Goal: Information Seeking & Learning: Get advice/opinions

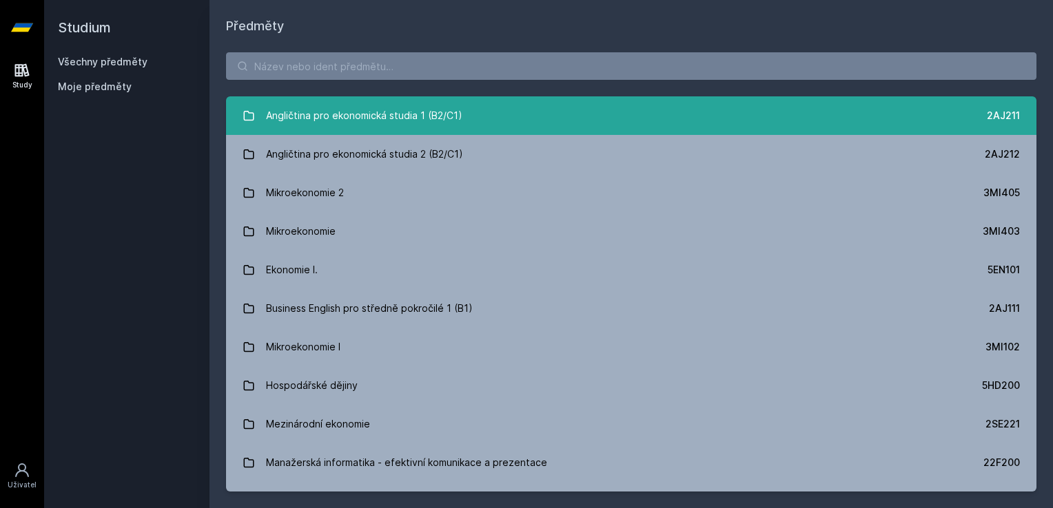
scroll to position [116, 0]
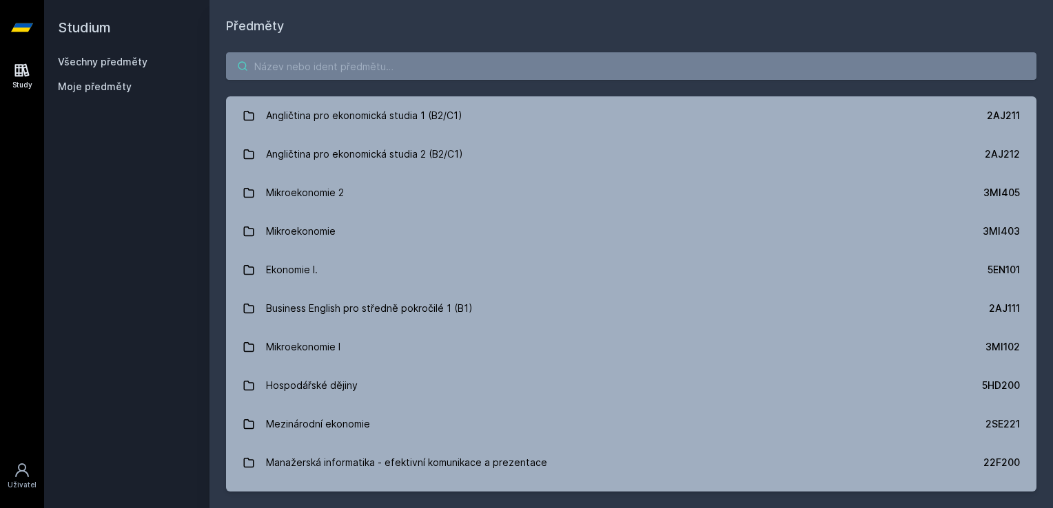
click at [408, 65] on input "search" at bounding box center [631, 66] width 810 height 28
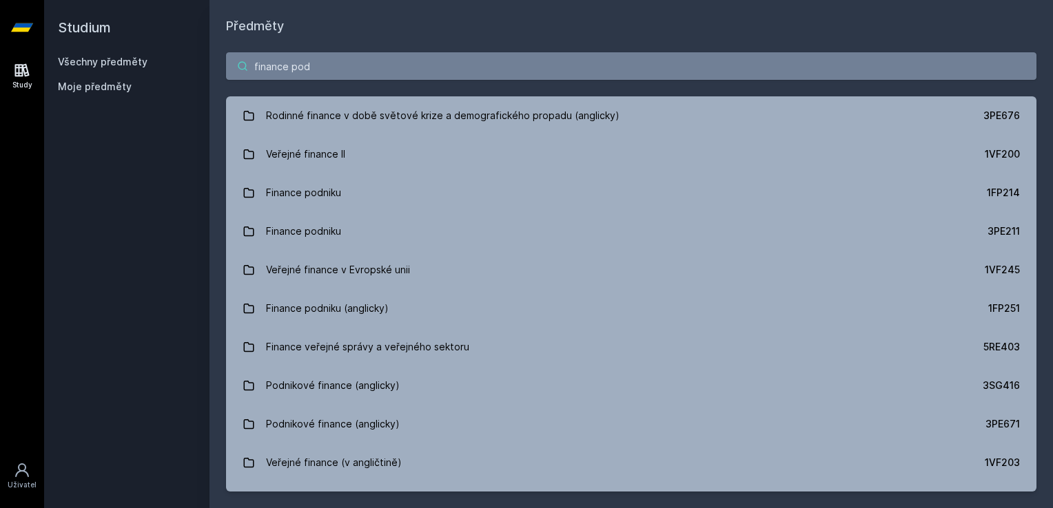
scroll to position [0, 0]
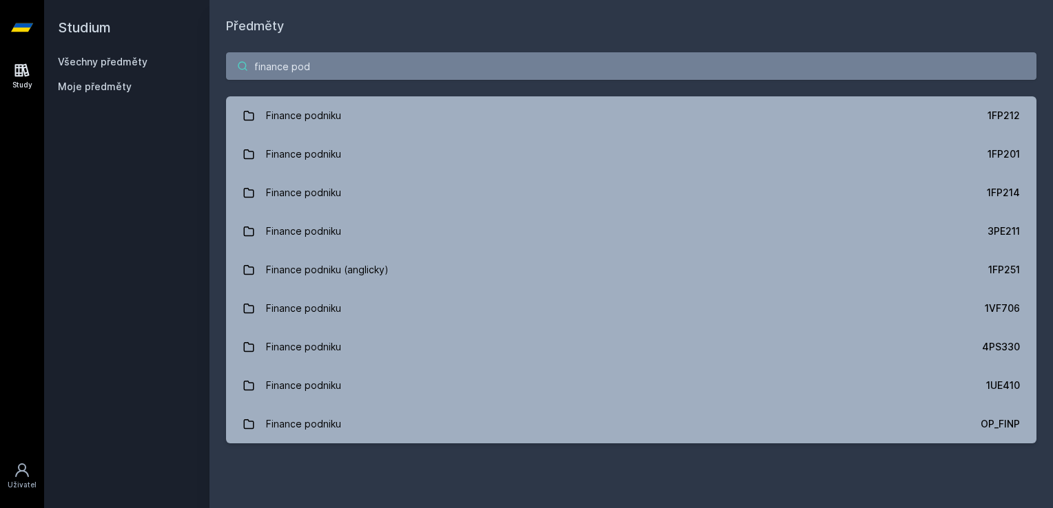
click at [604, 63] on input "finance pod" at bounding box center [631, 66] width 810 height 28
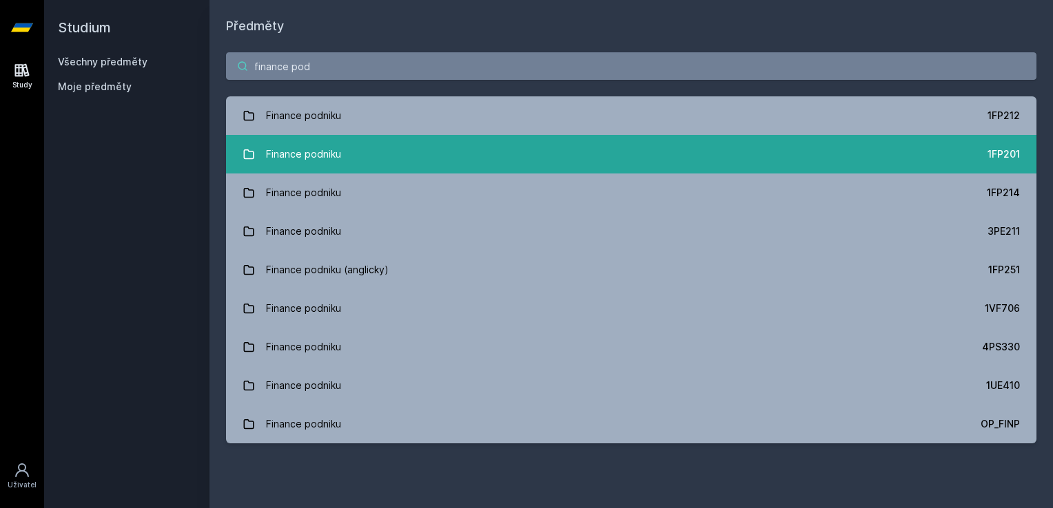
type input "finance pod"
click at [655, 142] on link "Finance podniku 1FP201" at bounding box center [631, 154] width 810 height 39
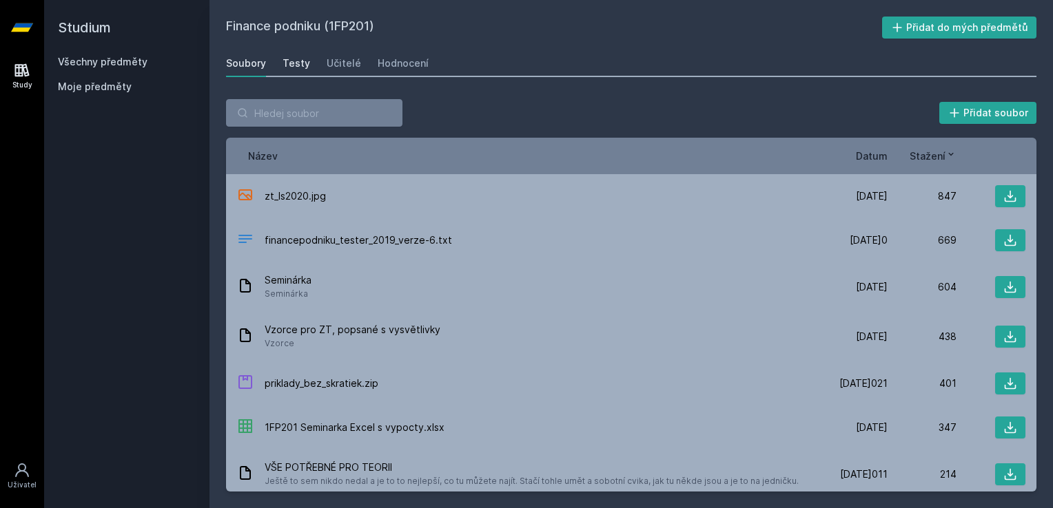
click at [286, 68] on div "Testy" at bounding box center [296, 63] width 28 height 14
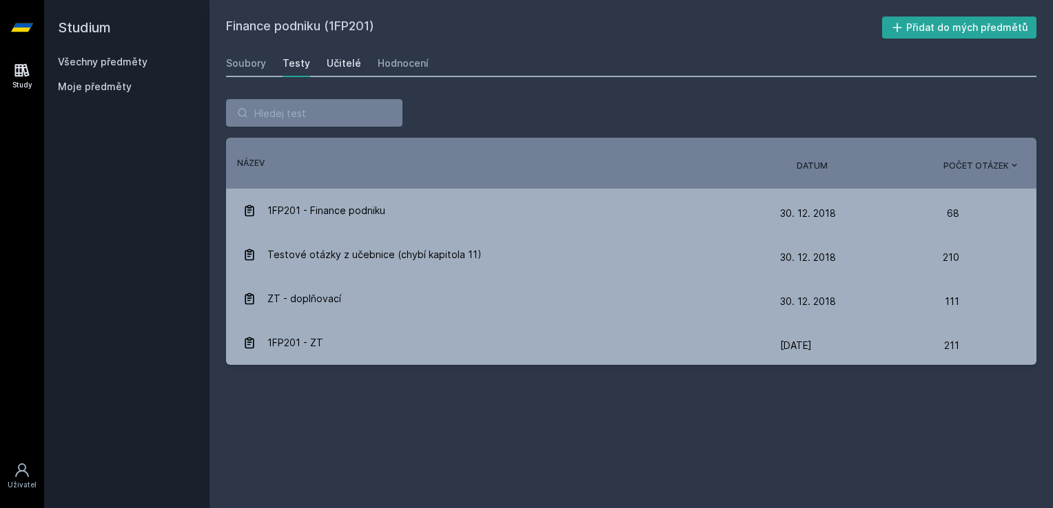
click at [328, 69] on div "Učitelé" at bounding box center [344, 63] width 34 height 14
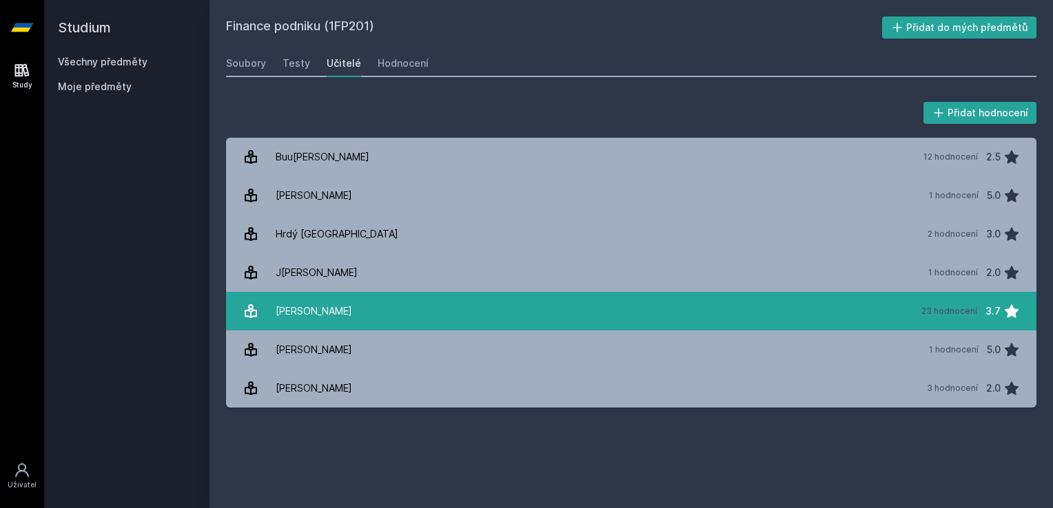
click at [421, 294] on link "[PERSON_NAME] 23 hodnocení 3.7" at bounding box center [631, 311] width 810 height 39
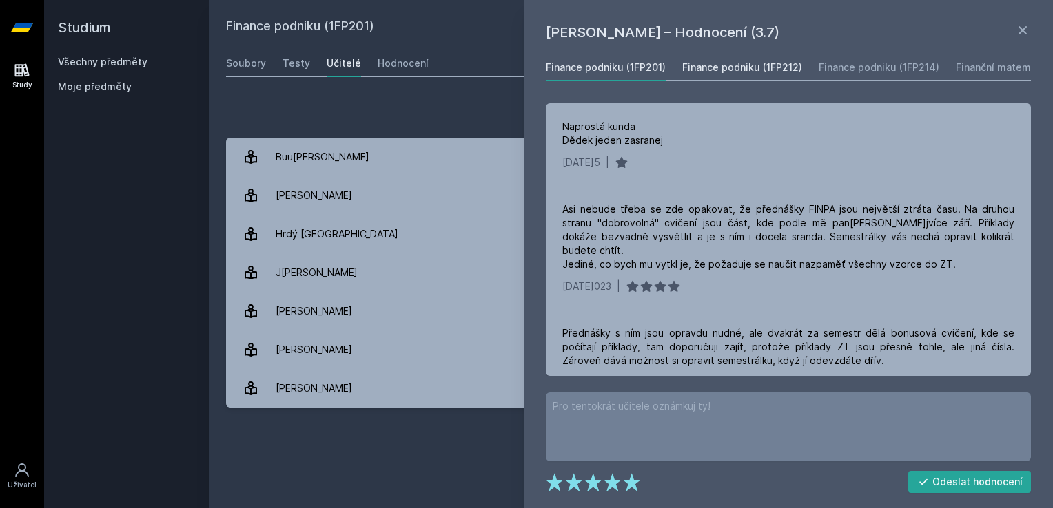
click at [750, 65] on div "Finance podniku (1FP212)" at bounding box center [742, 68] width 120 height 14
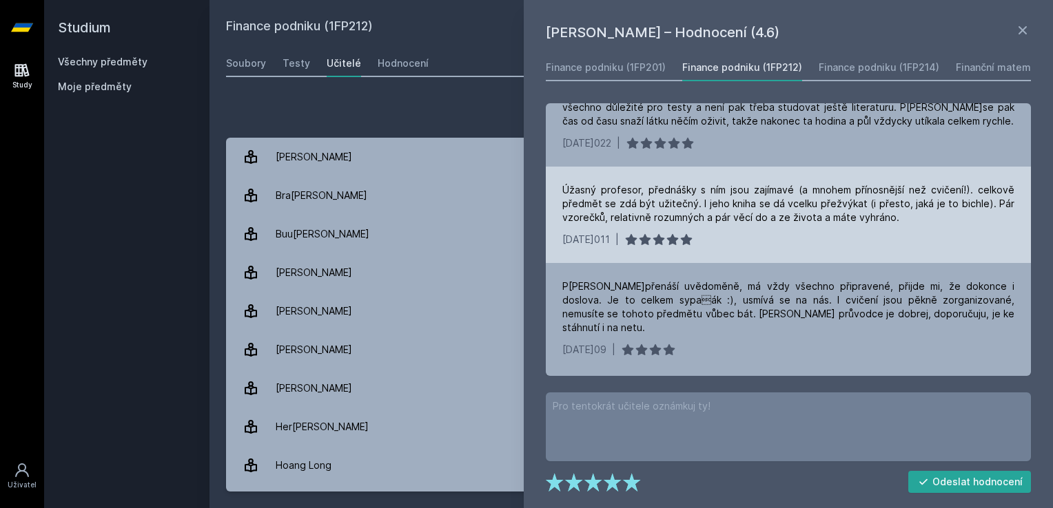
scroll to position [42, 0]
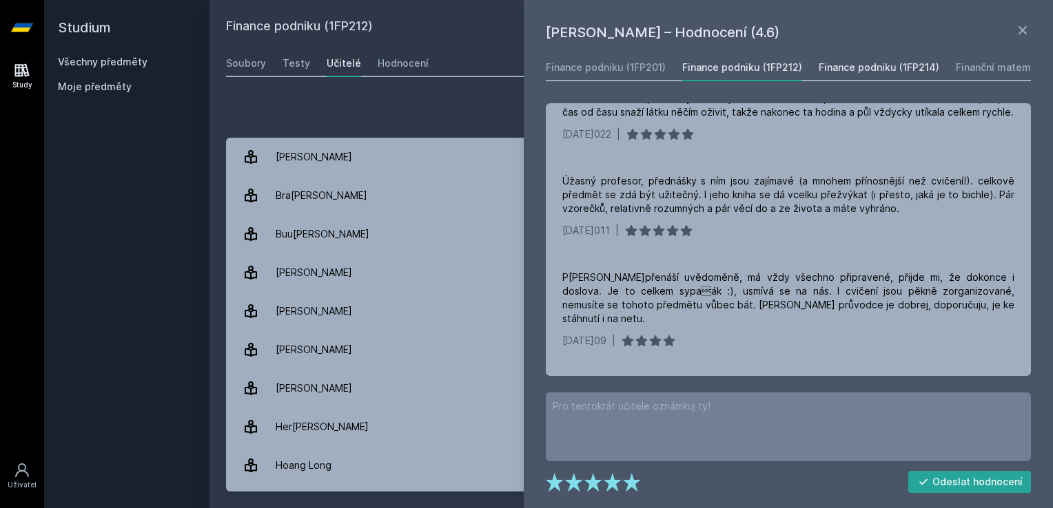
click at [825, 63] on div "Finance podniku (1FP214)" at bounding box center [879, 68] width 121 height 14
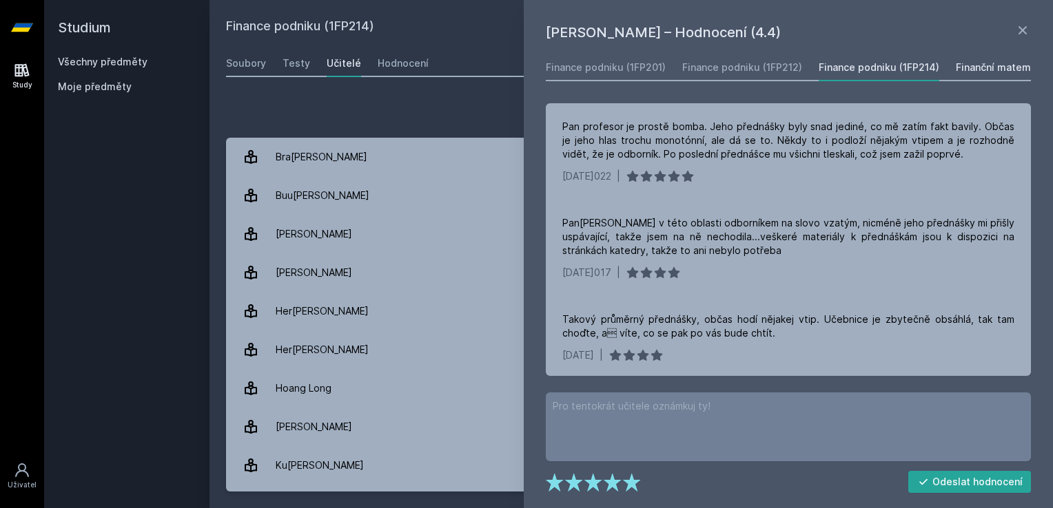
click at [958, 73] on div "Finanční matematika (1BP310)" at bounding box center [1026, 68] width 141 height 14
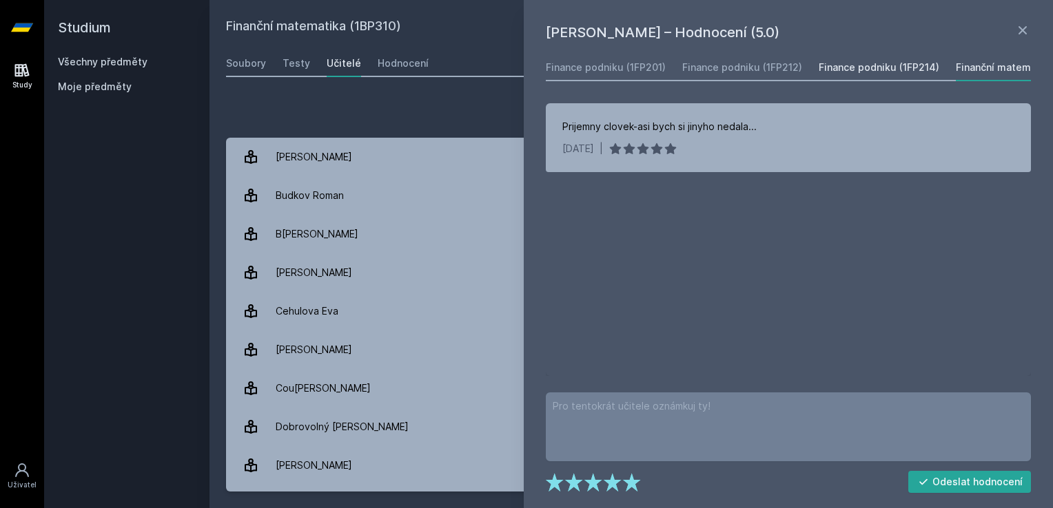
click at [924, 70] on div "Finance podniku (1FP214)" at bounding box center [879, 68] width 121 height 14
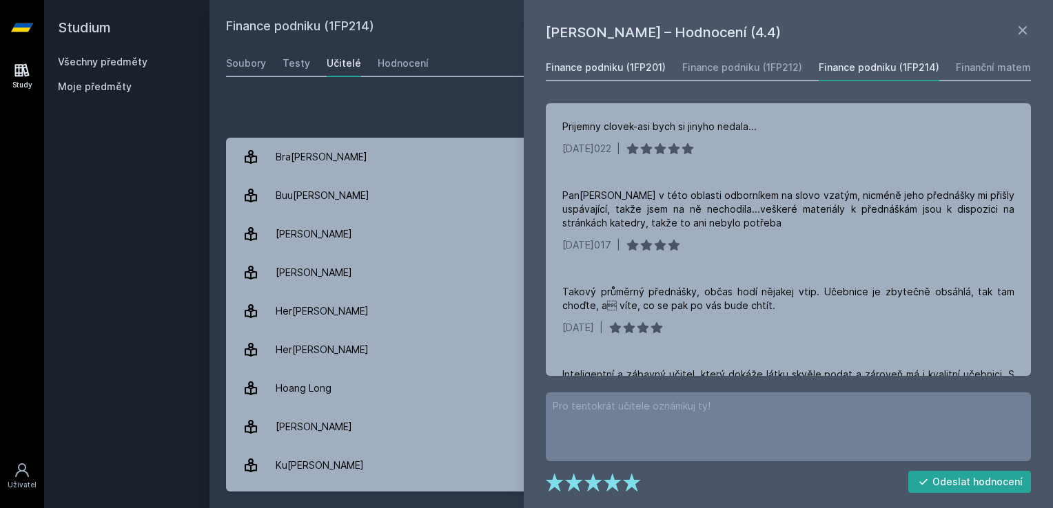
click at [604, 72] on div "Finance podniku (1FP201)" at bounding box center [606, 68] width 120 height 14
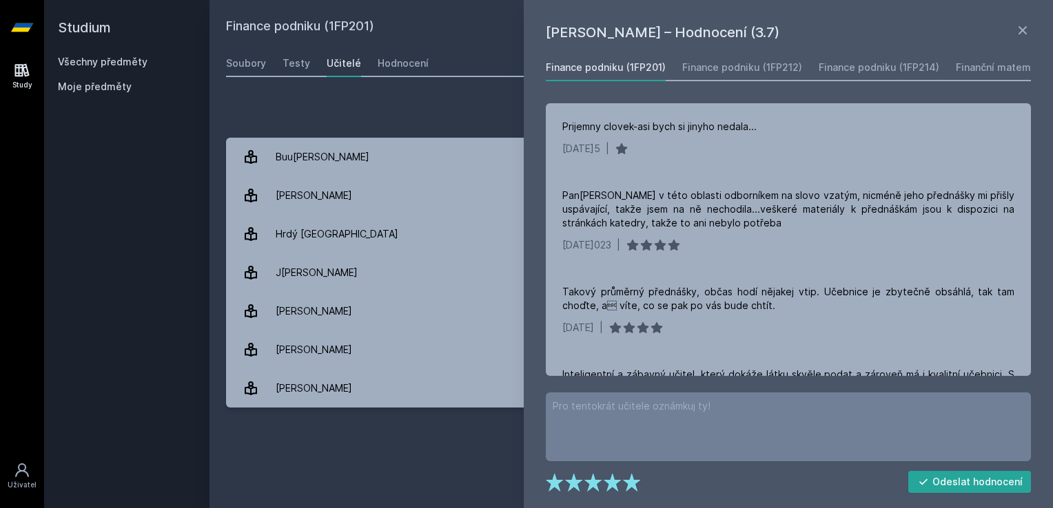
click at [495, 73] on div "Soubory Testy Učitelé Hodnocení" at bounding box center [631, 64] width 810 height 28
click at [419, 68] on div "Hodnocení" at bounding box center [403, 63] width 51 height 14
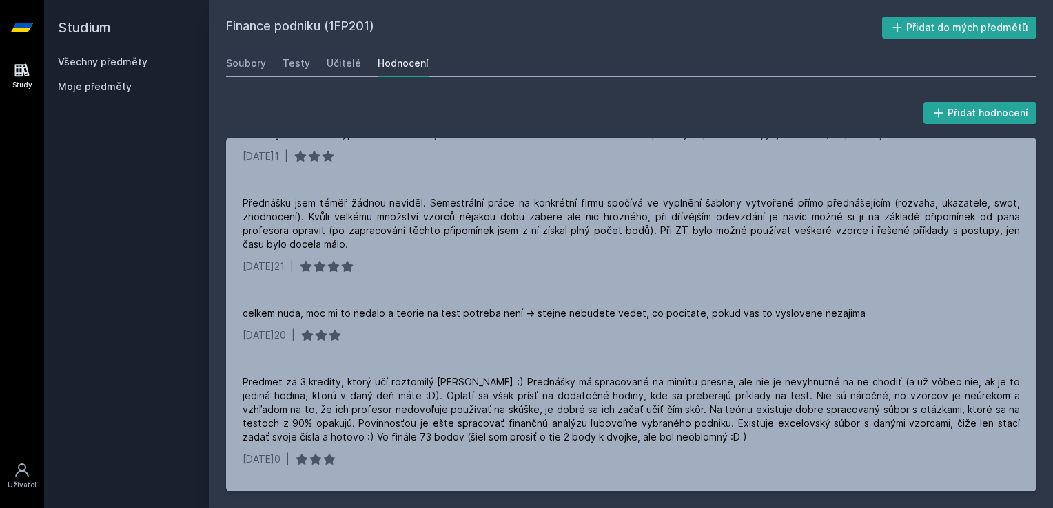
scroll to position [896, 0]
